Goal: Task Accomplishment & Management: Manage account settings

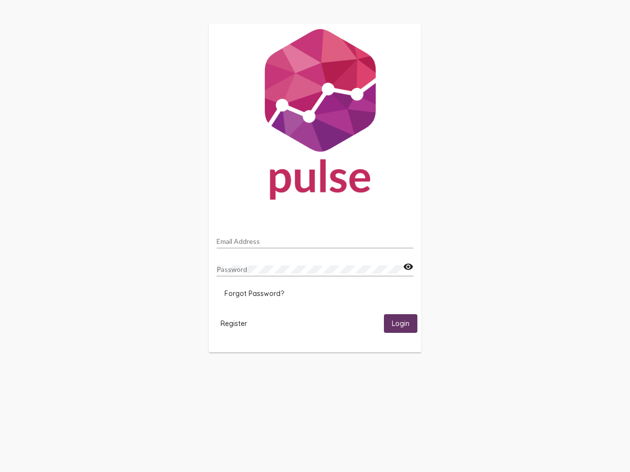
click at [315, 239] on input "Email Address" at bounding box center [314, 242] width 197 height 8
click at [408, 267] on mat-icon "visibility" at bounding box center [408, 267] width 10 height 12
click at [254, 294] on span "Forgot Password?" at bounding box center [254, 293] width 60 height 9
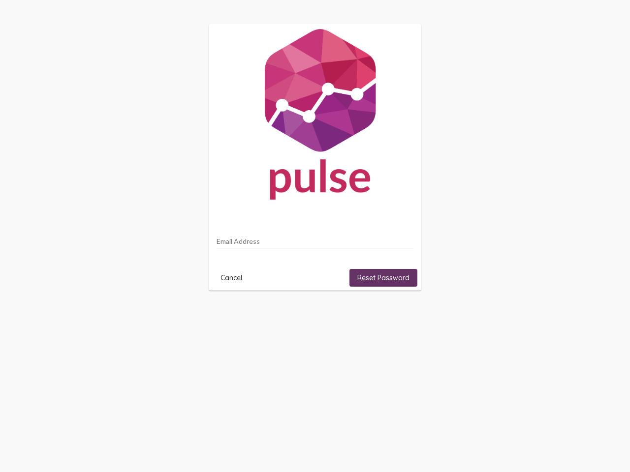
click at [234, 314] on html "Email Address Cancel Reset Password" at bounding box center [315, 157] width 630 height 314
click at [400, 314] on html "Email Address Cancel Reset Password" at bounding box center [315, 157] width 630 height 314
